Goal: Transaction & Acquisition: Purchase product/service

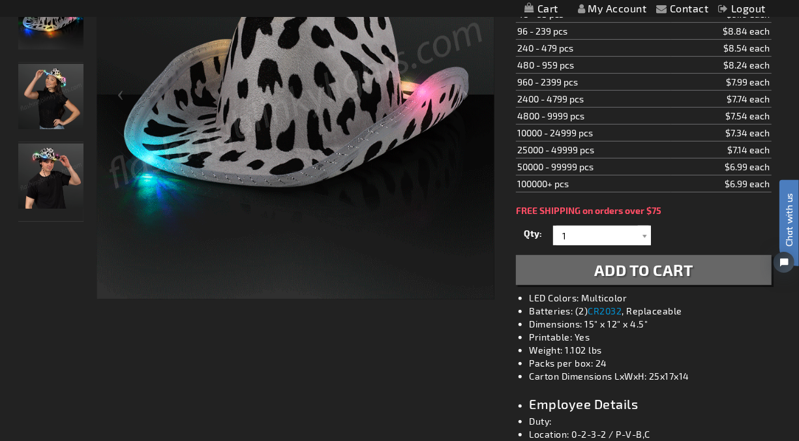
scroll to position [362, 0]
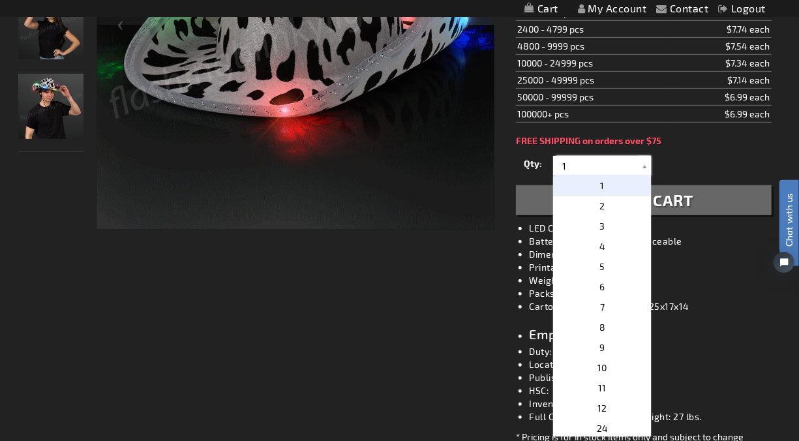
drag, startPoint x: 577, startPoint y: 168, endPoint x: 501, endPoint y: 146, distance: 78.6
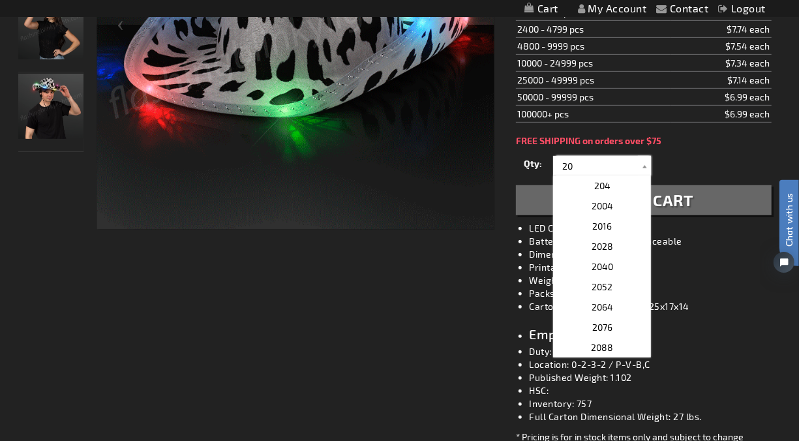
type input "20"
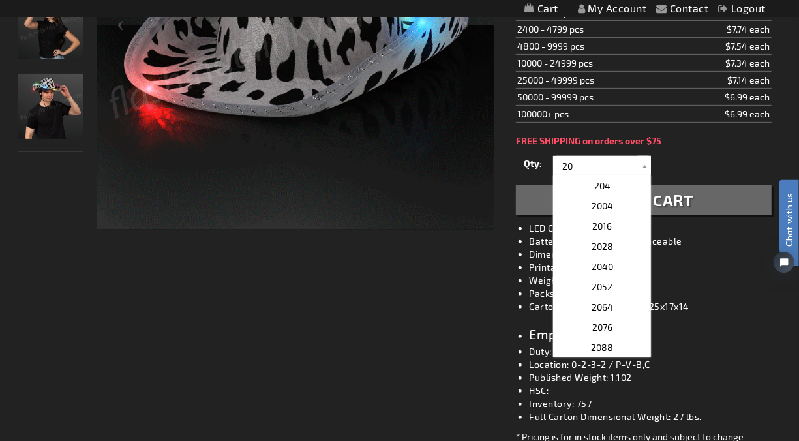
click at [675, 206] on span "Add to Cart" at bounding box center [643, 199] width 99 height 19
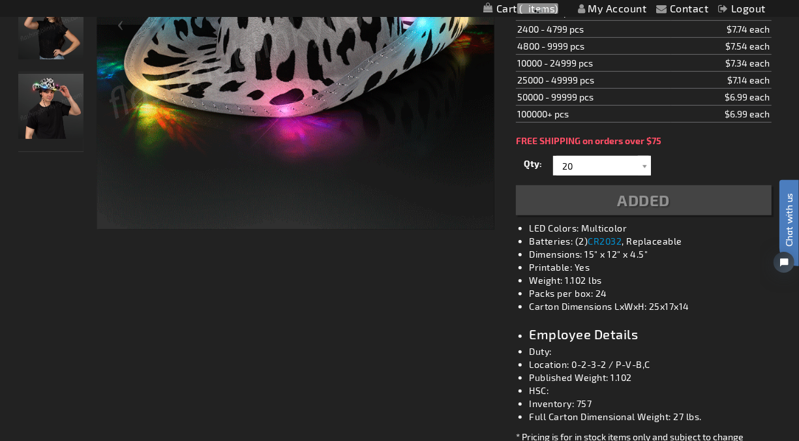
scroll to position [392, 0]
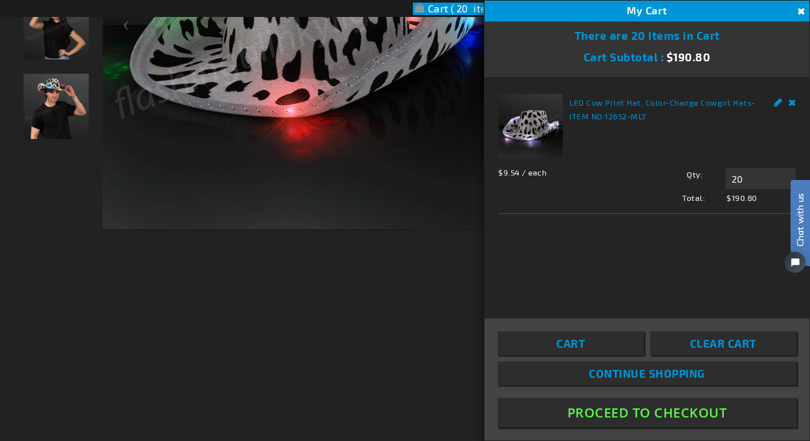
click at [627, 415] on button "Proceed To Checkout" at bounding box center [647, 412] width 299 height 29
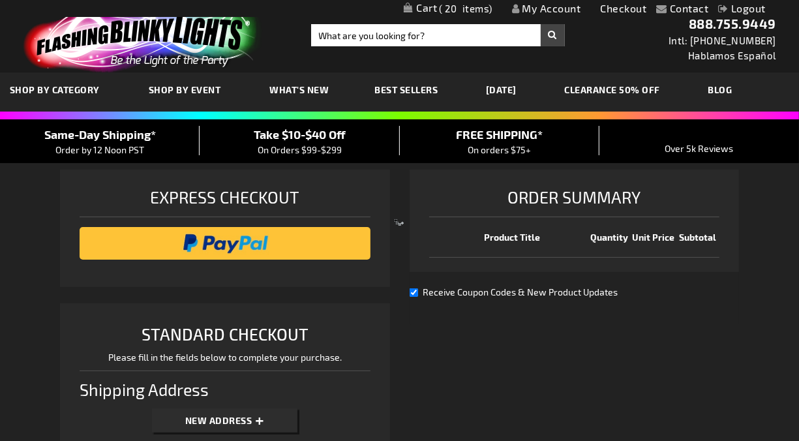
select select "US"
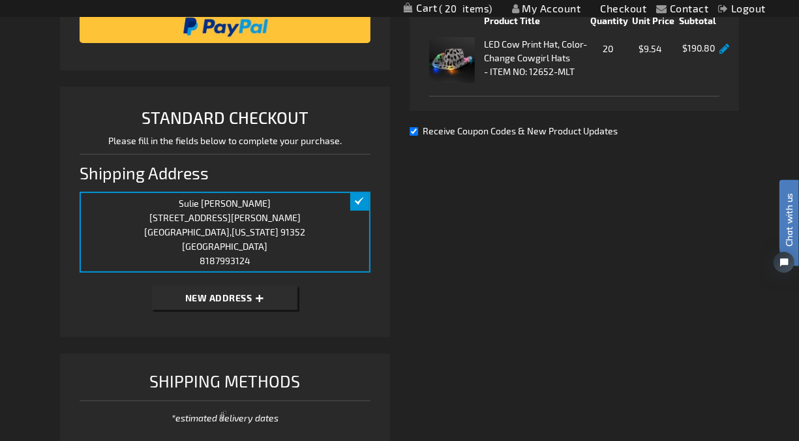
click at [226, 299] on span "New Address" at bounding box center [218, 297] width 67 height 11
select select "US"
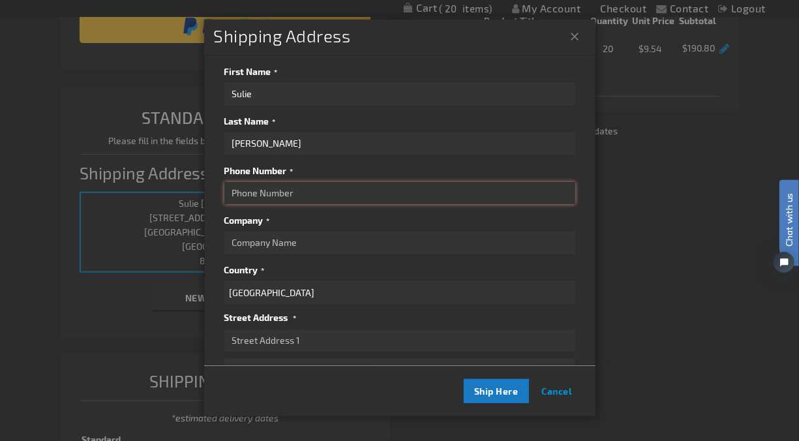
click at [242, 193] on input "Phone Number" at bounding box center [399, 193] width 351 height 22
type input "8887559449"
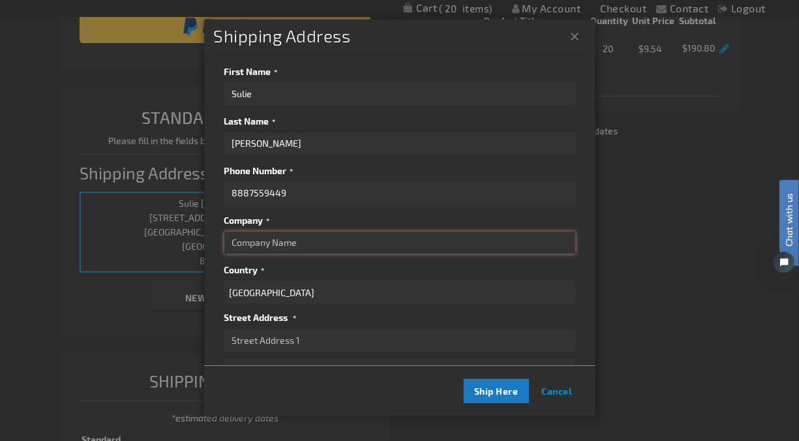
click at [248, 245] on input "Company" at bounding box center [399, 242] width 351 height 22
type input "N/A"
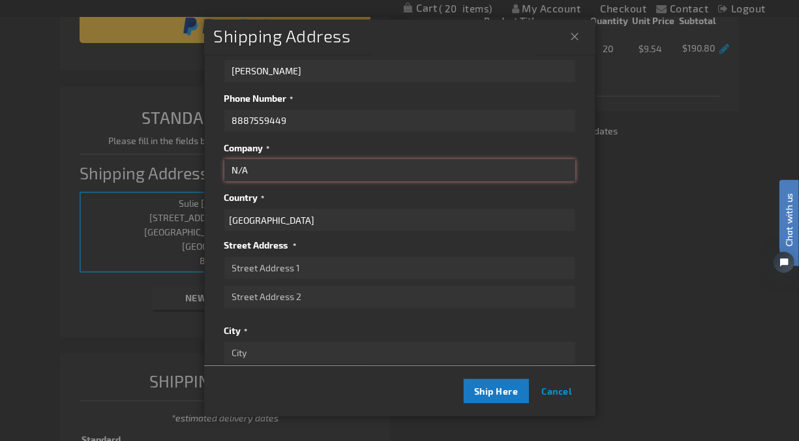
scroll to position [145, 0]
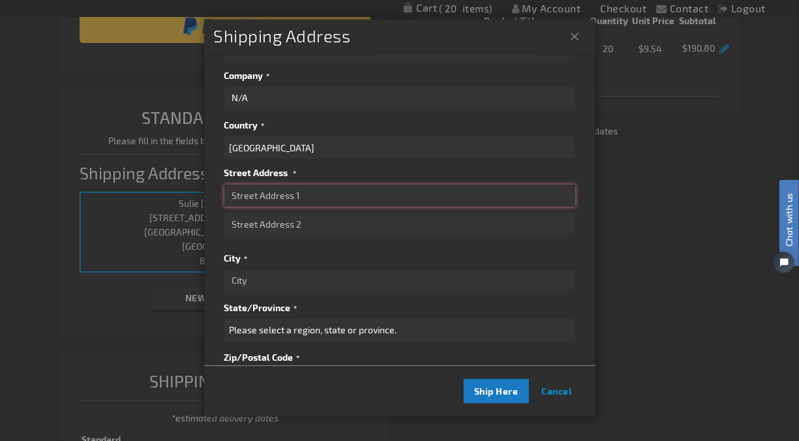
click at [244, 194] on input "Street Address: Line 1" at bounding box center [399, 196] width 351 height 22
type input "4344 forest ln nw"
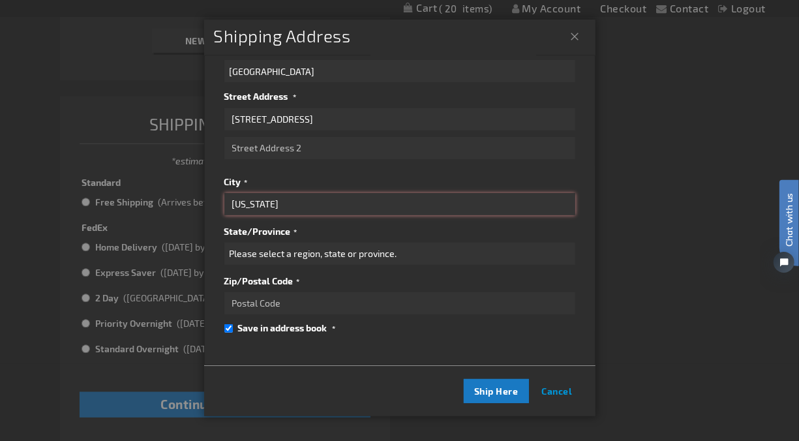
scroll to position [507, 0]
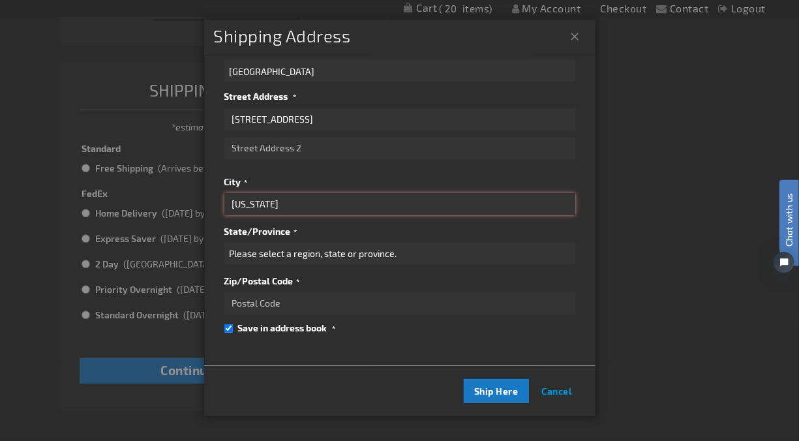
type input "washington"
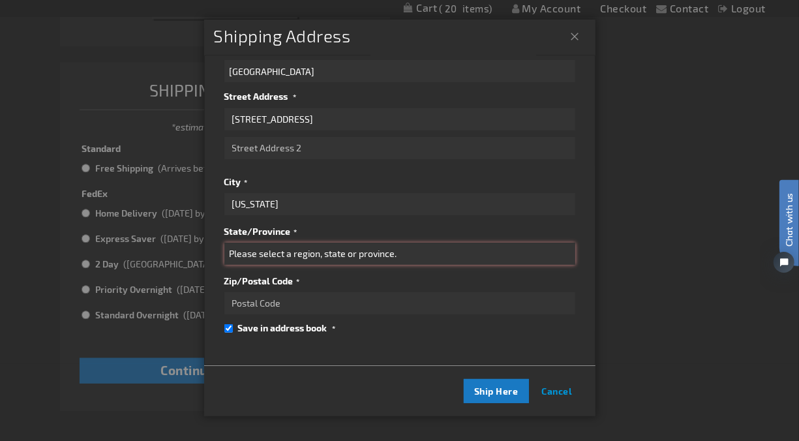
click at [287, 243] on select "Please select a region, state or province. Alabama Alaska Arizona Arkansas Cali…" at bounding box center [399, 254] width 351 height 22
select select "16"
click at [224, 243] on select "Please select a region, state or province. Alabama Alaska Arizona Arkansas Cali…" at bounding box center [399, 254] width 351 height 22
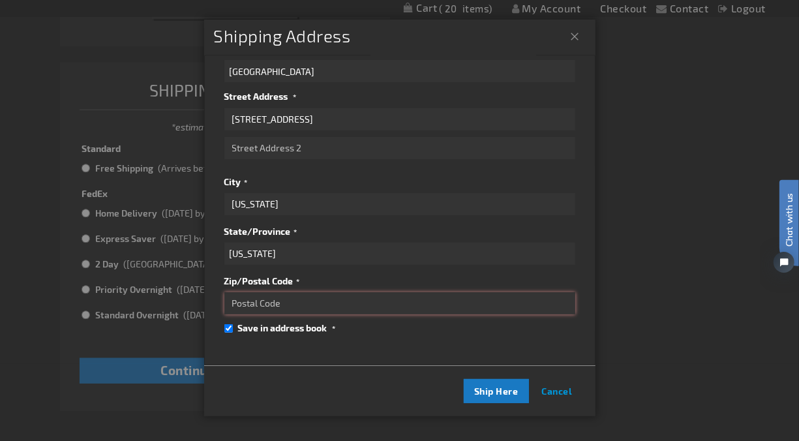
click at [235, 292] on input "Zip/Postal Code" at bounding box center [399, 303] width 351 height 22
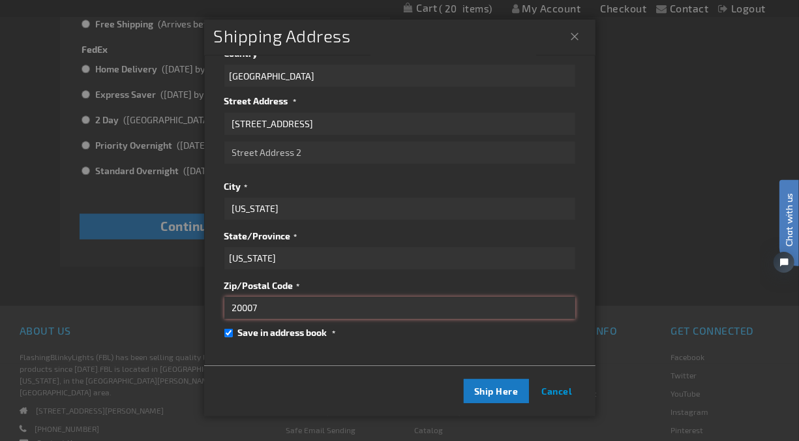
scroll to position [230, 0]
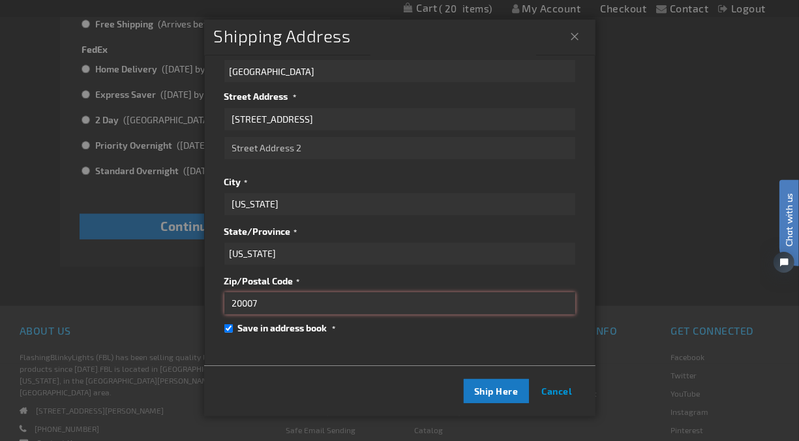
type input "20007"
click at [225, 324] on input "Save in address book" at bounding box center [228, 328] width 8 height 8
checkbox input "false"
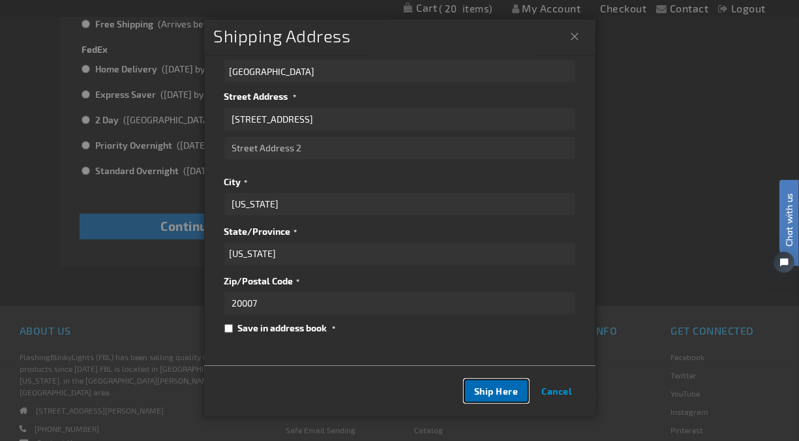
click at [477, 392] on span "Ship Here" at bounding box center [496, 390] width 44 height 11
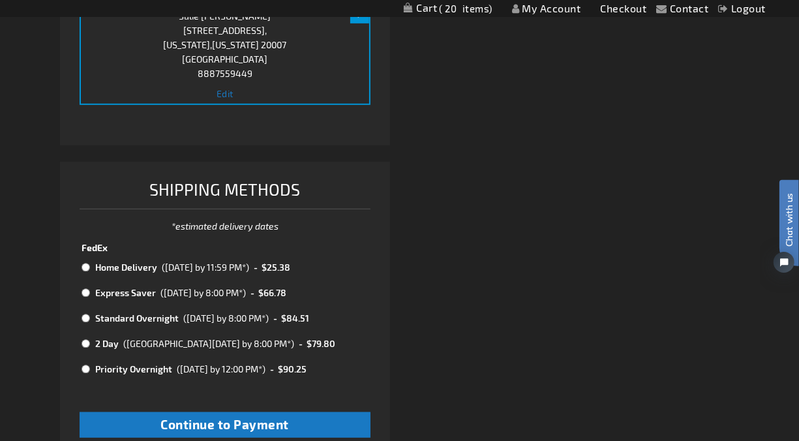
scroll to position [554, 0]
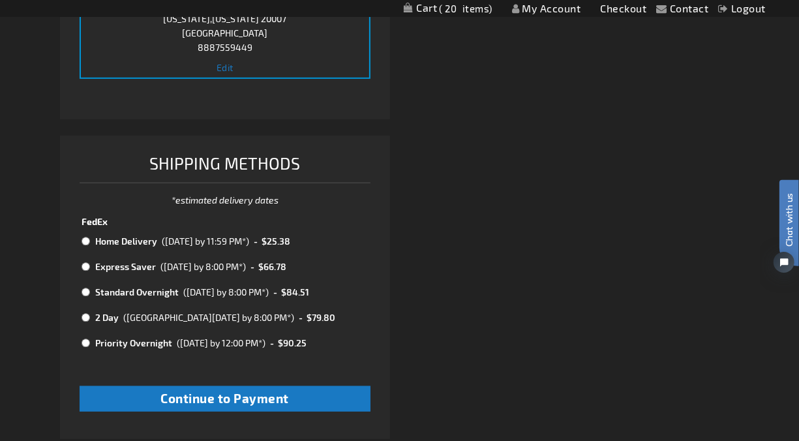
click at [83, 343] on input "radio" at bounding box center [86, 343] width 8 height 10
radio input "true"
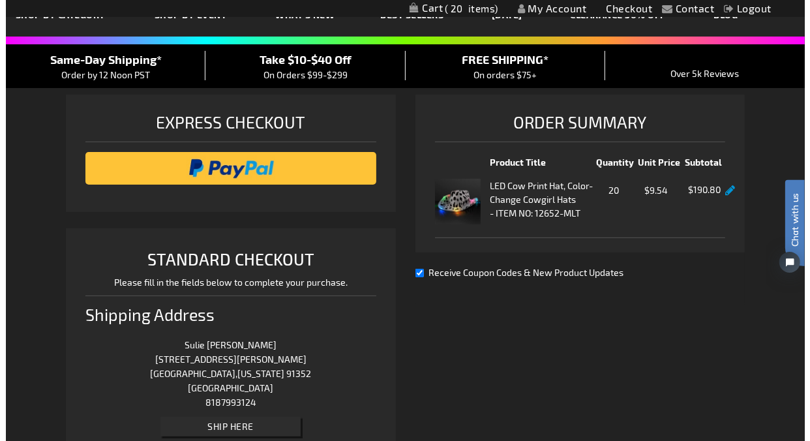
scroll to position [0, 0]
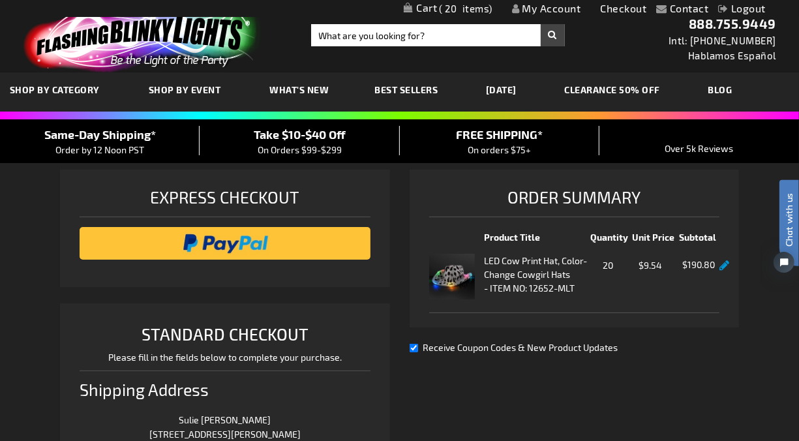
click at [451, 8] on span "20" at bounding box center [466, 9] width 53 height 12
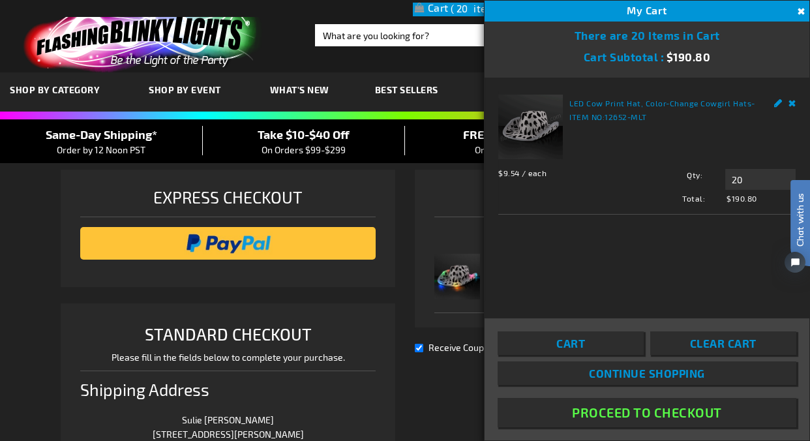
click at [741, 336] on span "Clear Cart" at bounding box center [723, 342] width 67 height 13
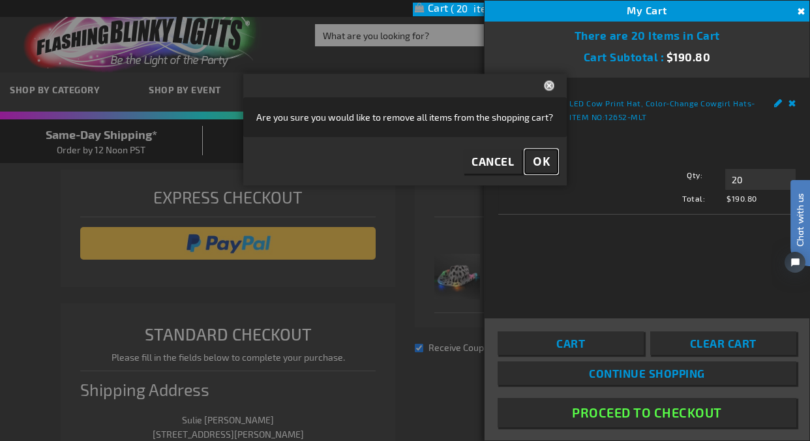
click at [532, 158] on button "OK" at bounding box center [541, 161] width 33 height 24
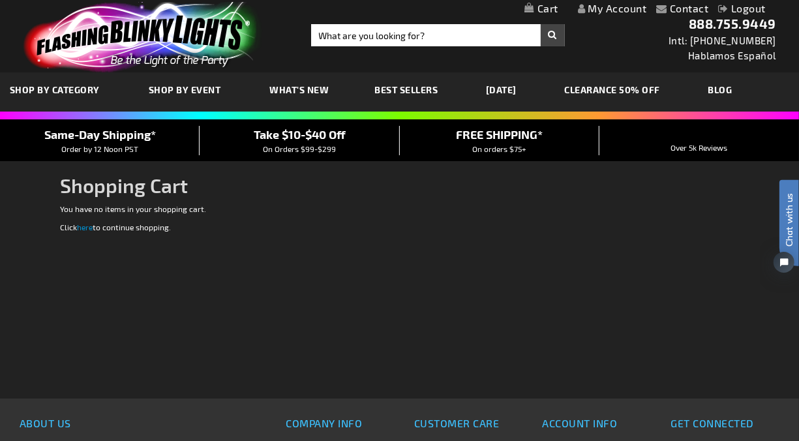
click at [209, 41] on img at bounding box center [140, 37] width 254 height 70
